Goal: Information Seeking & Learning: Learn about a topic

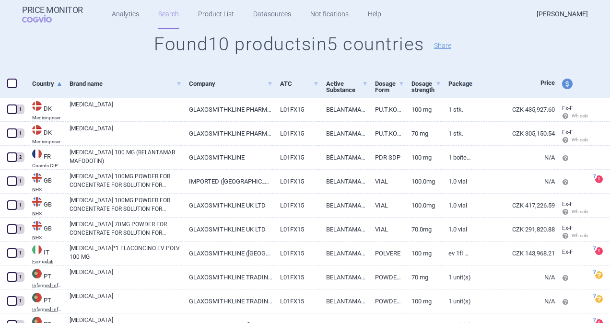
scroll to position [48, 0]
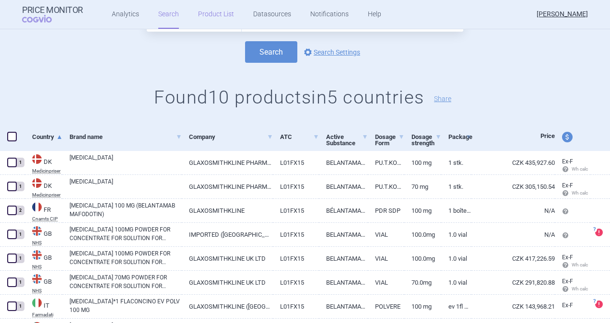
click at [216, 13] on link "Product List" at bounding box center [216, 14] width 36 height 29
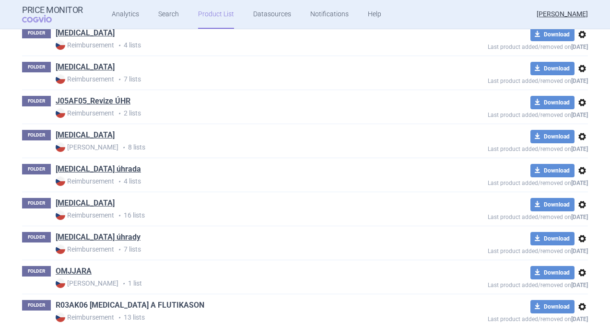
scroll to position [719, 0]
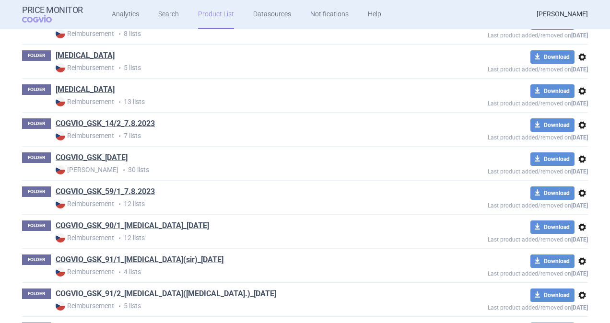
scroll to position [240, 0]
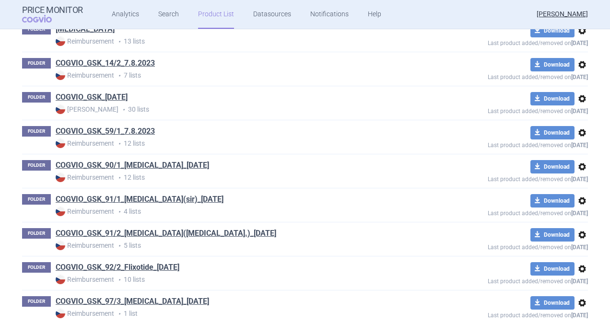
scroll to position [671, 0]
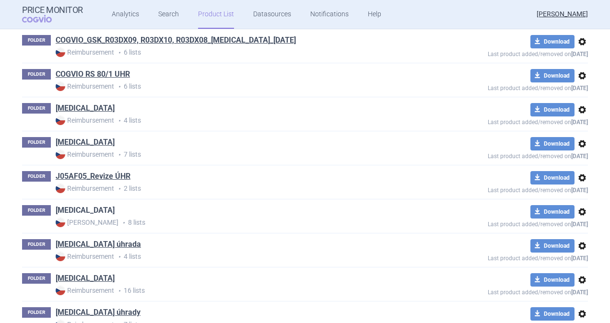
click at [73, 207] on link "[MEDICAL_DATA]" at bounding box center [85, 210] width 59 height 11
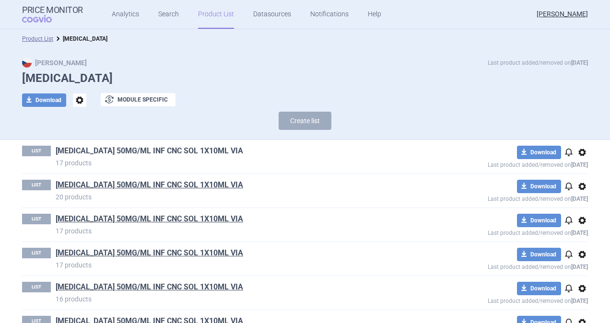
click at [98, 152] on link "[MEDICAL_DATA] 50MG/ML INF CNC SOL 1X10ML VIA" at bounding box center [149, 151] width 187 height 11
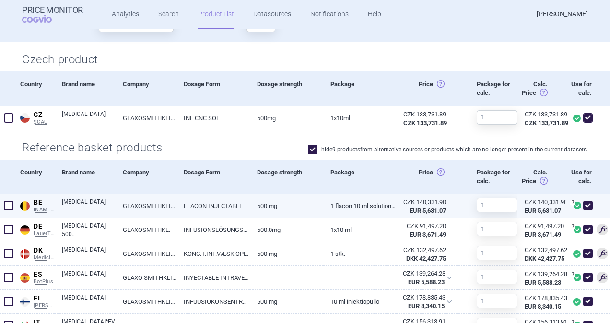
scroll to position [192, 0]
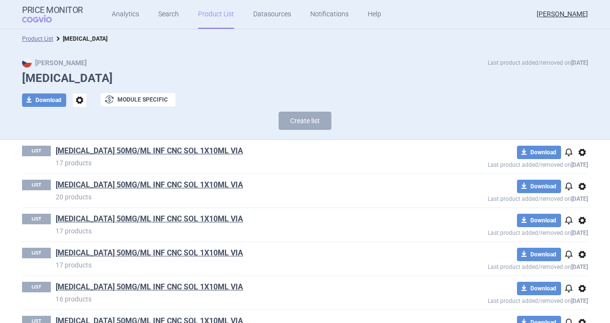
click at [208, 14] on link "Product List" at bounding box center [216, 14] width 36 height 29
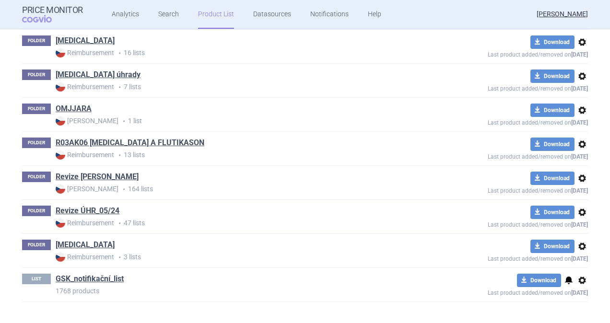
scroll to position [911, 0]
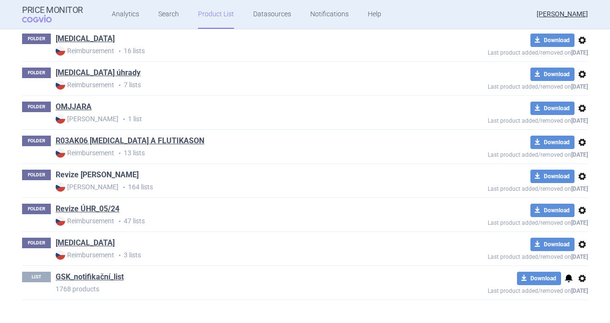
click at [85, 170] on link "Revize [PERSON_NAME]" at bounding box center [97, 175] width 83 height 11
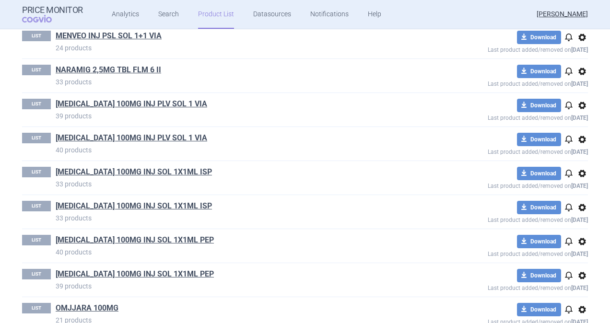
scroll to position [2732, 0]
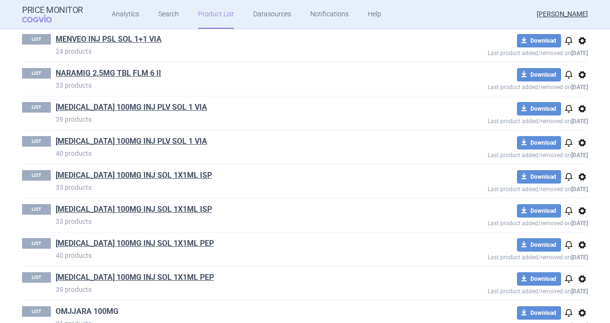
click at [67, 306] on link "OMJJARA 100MG" at bounding box center [87, 311] width 63 height 11
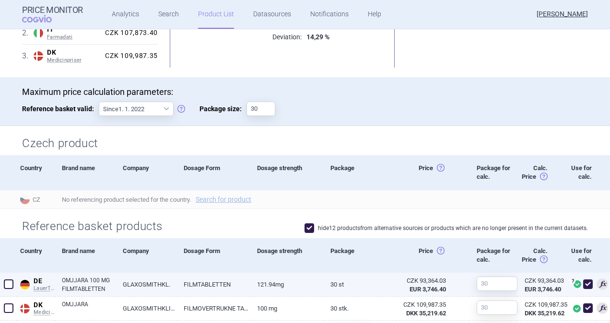
scroll to position [240, 0]
